Goal: Task Accomplishment & Management: Complete application form

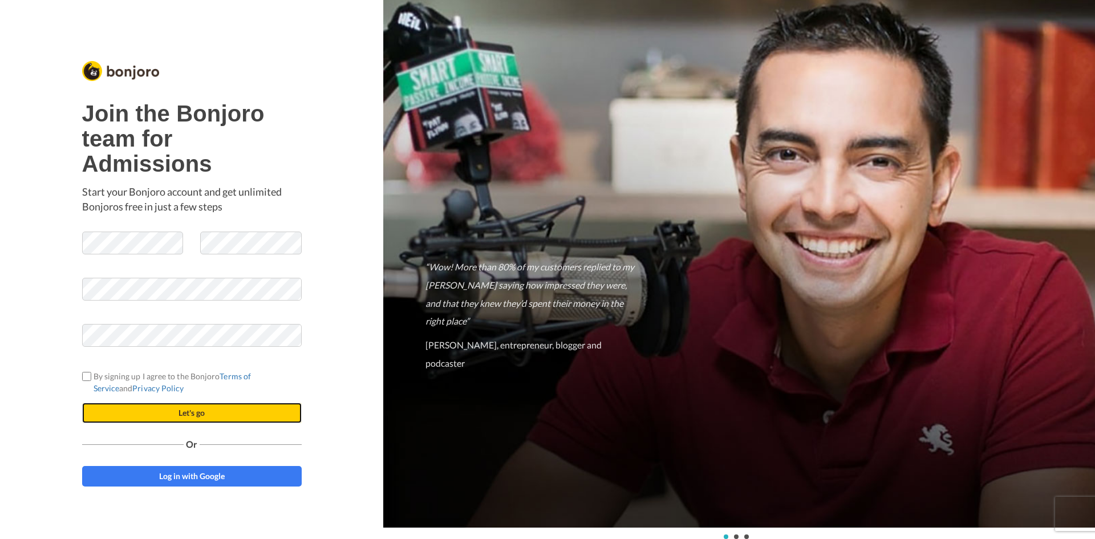
click at [160, 416] on button "Let's go" at bounding box center [192, 413] width 220 height 21
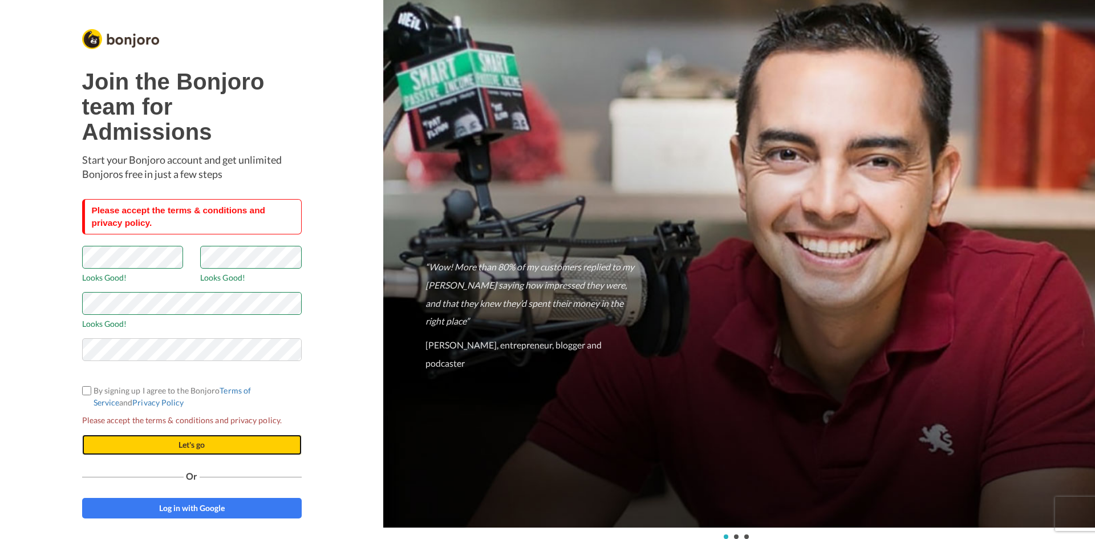
click at [147, 438] on button "Let's go" at bounding box center [192, 445] width 220 height 21
click at [89, 385] on label "By signing up I agree to the Bonjoro Terms of Service and Privacy Policy" at bounding box center [192, 397] width 220 height 24
click at [180, 447] on button "Let's go" at bounding box center [192, 445] width 220 height 21
